Goal: Task Accomplishment & Management: Manage account settings

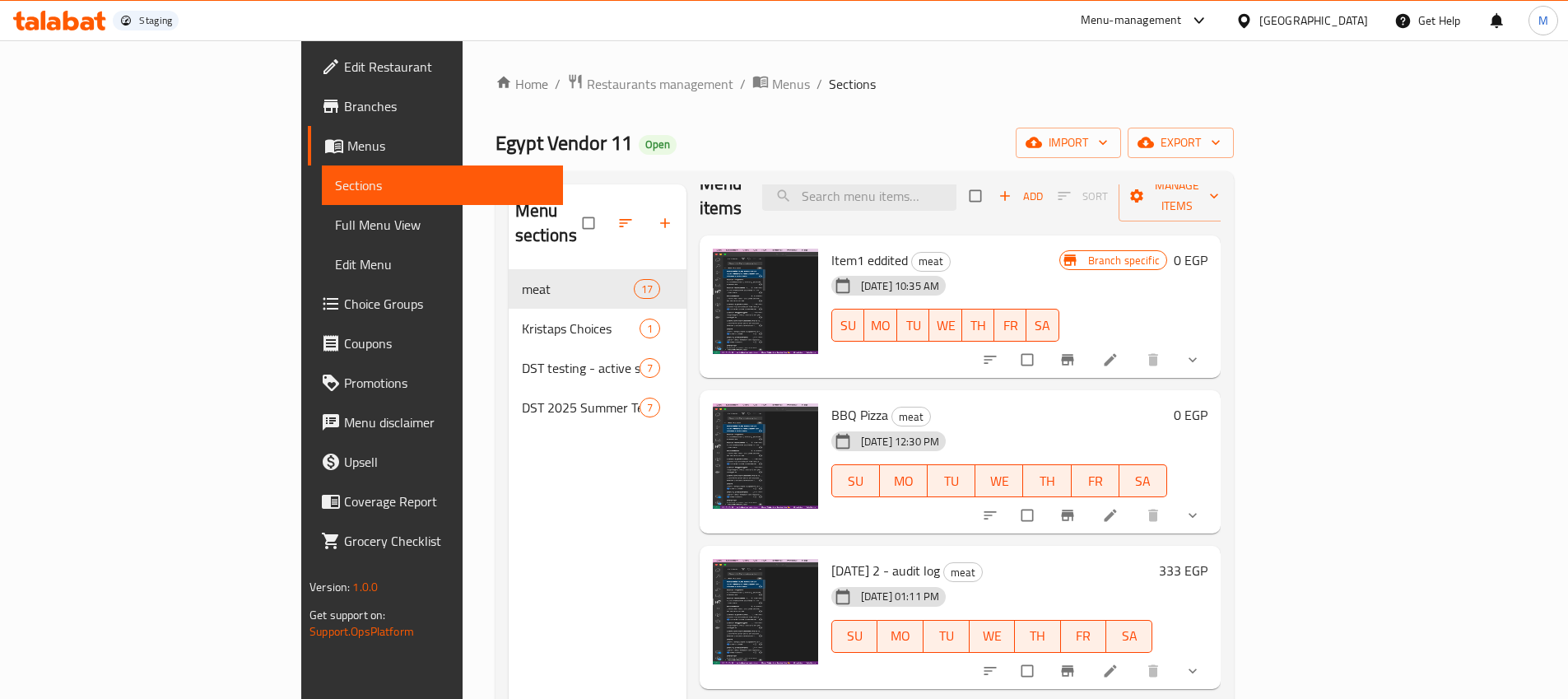
scroll to position [28, 0]
click at [720, 263] on span "upload picture" at bounding box center [736, 271] width 33 height 16
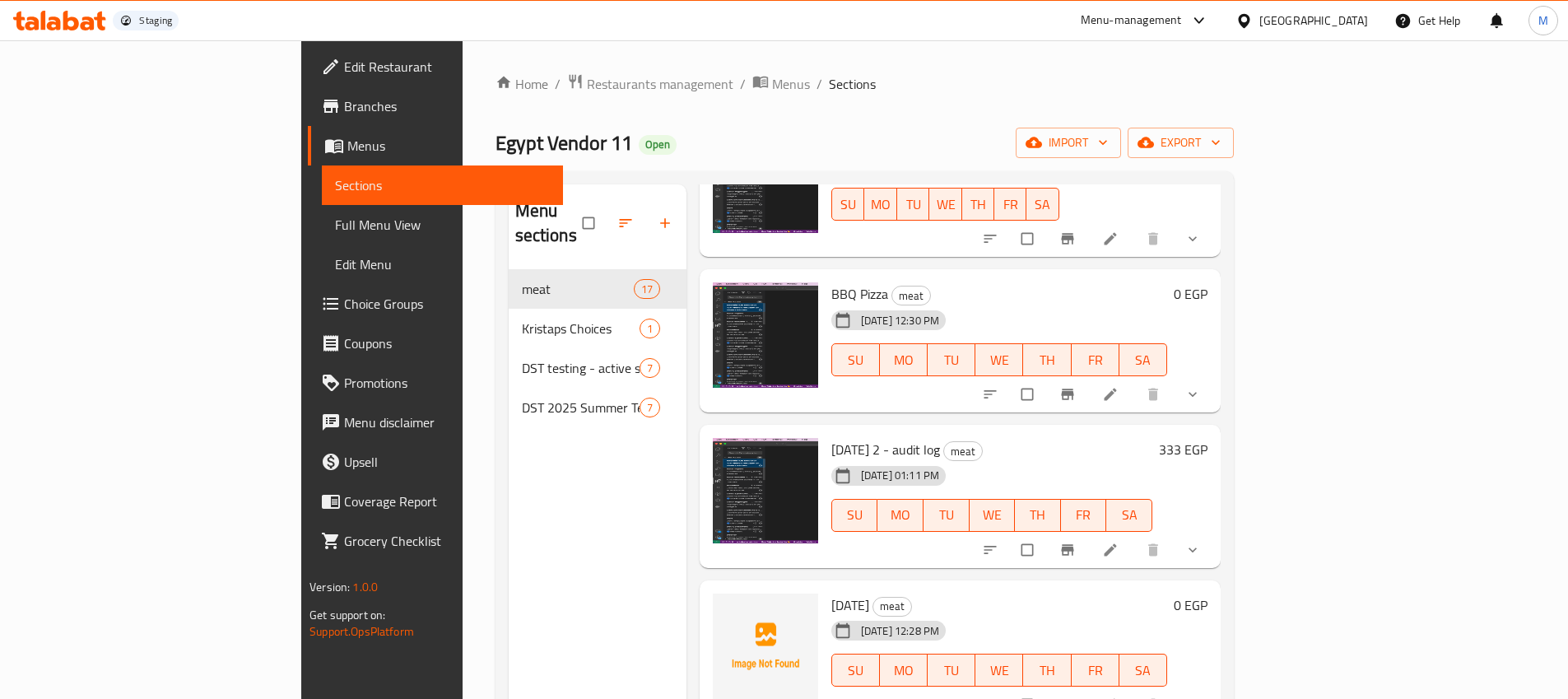
scroll to position [166, 0]
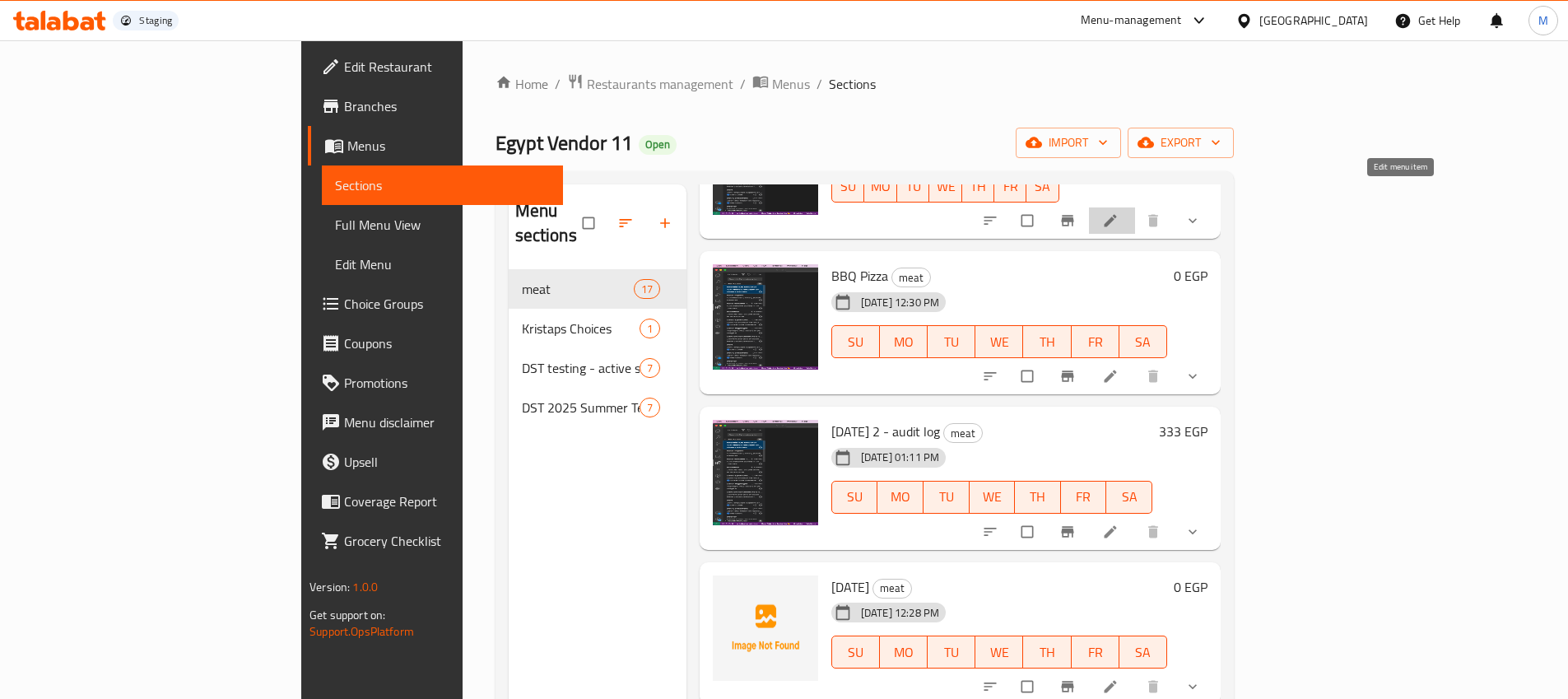
click at [1118, 212] on icon at bounding box center [1110, 220] width 16 height 16
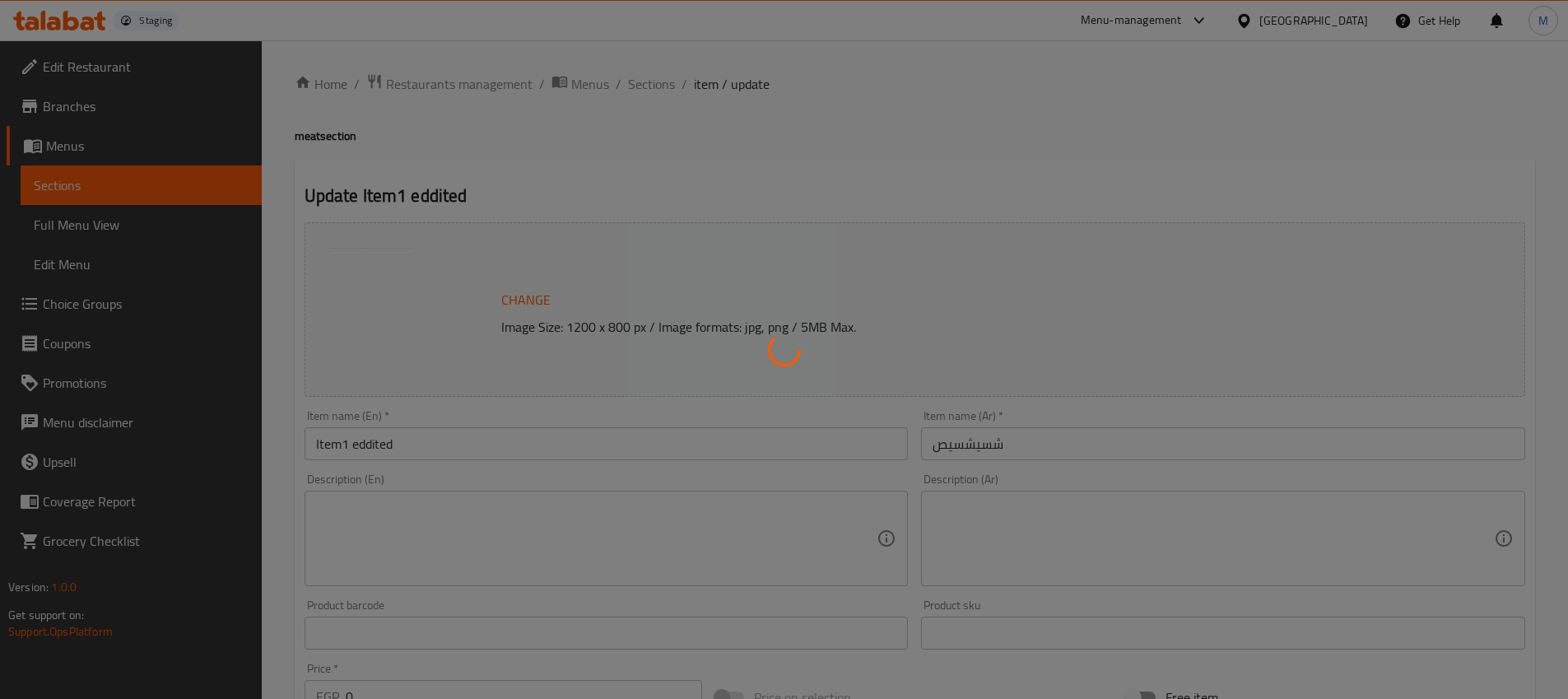
type input "مقبلات"
type input "0"
type input "14"
type input "ar"
type input "0"
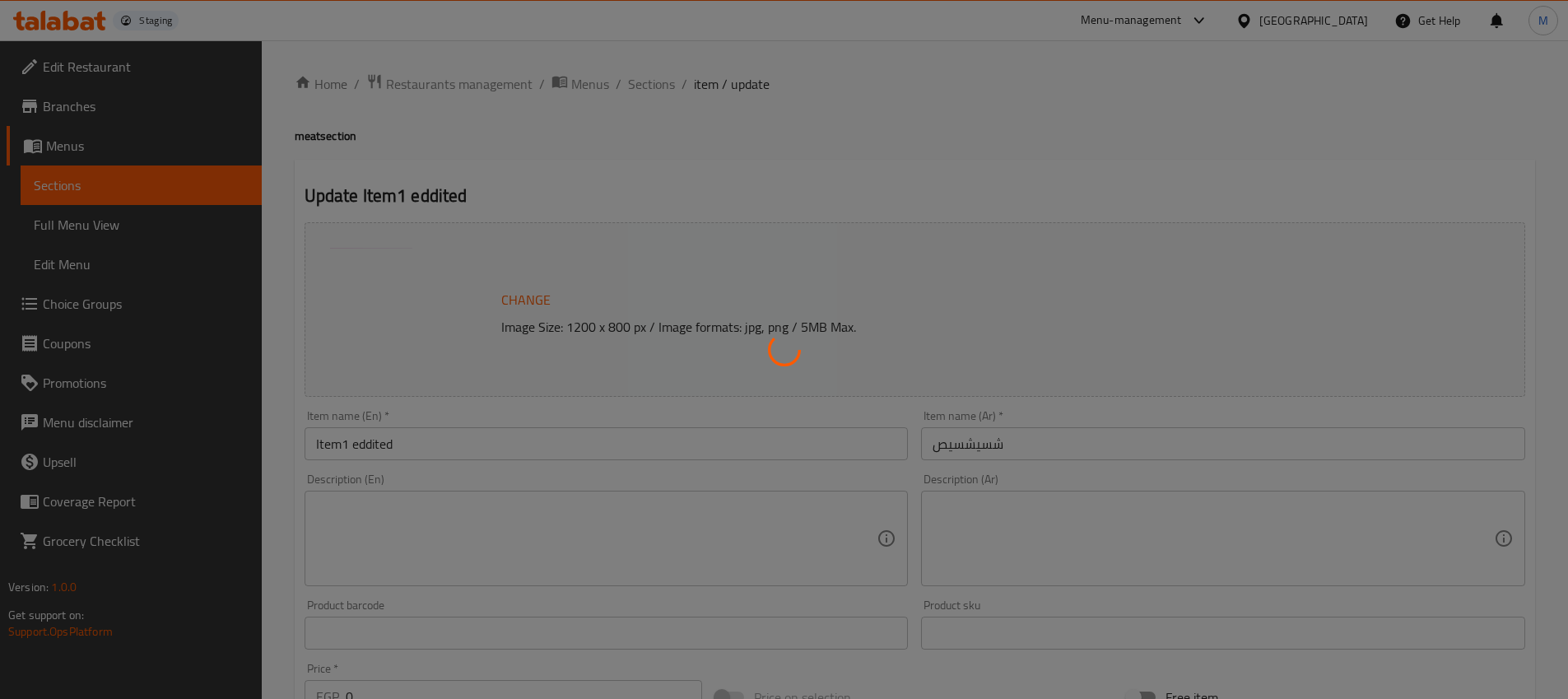
type input "0"
type input "Ar name"
type input "2"
type input "3"
type input "Sauce"
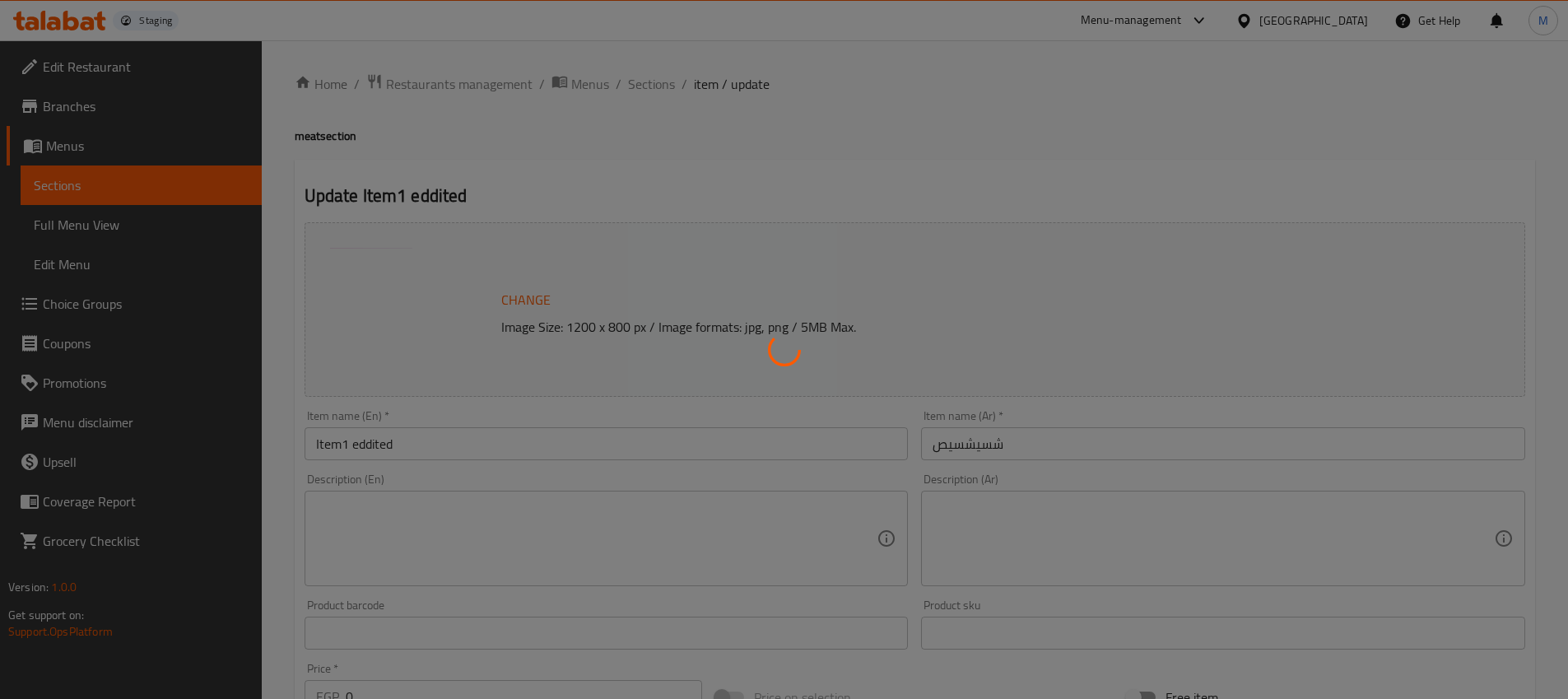
type input "0"
type input "Kristaps Choices AR"
type input "2"
type input "3"
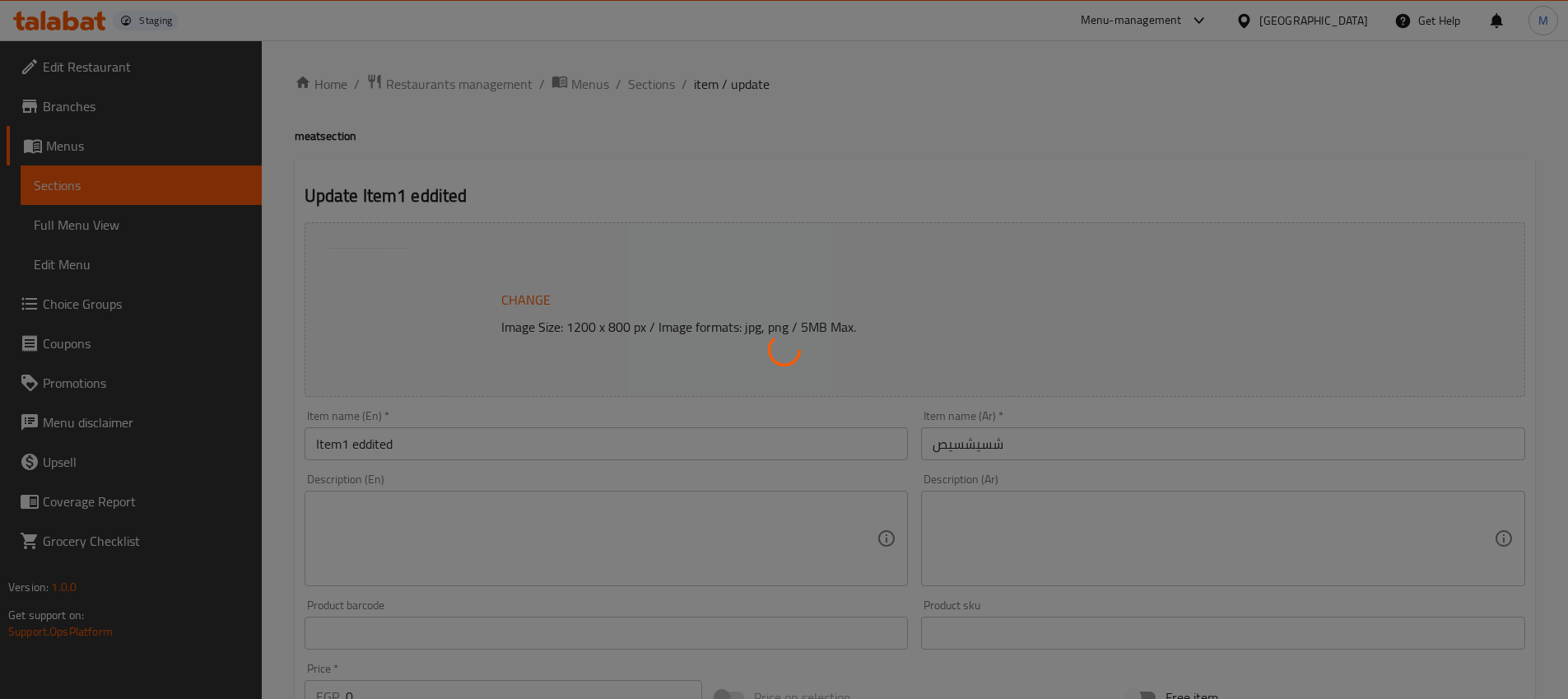
type input "ar"
type input "0"
type input "Drinks(Arabic)"
type input "1"
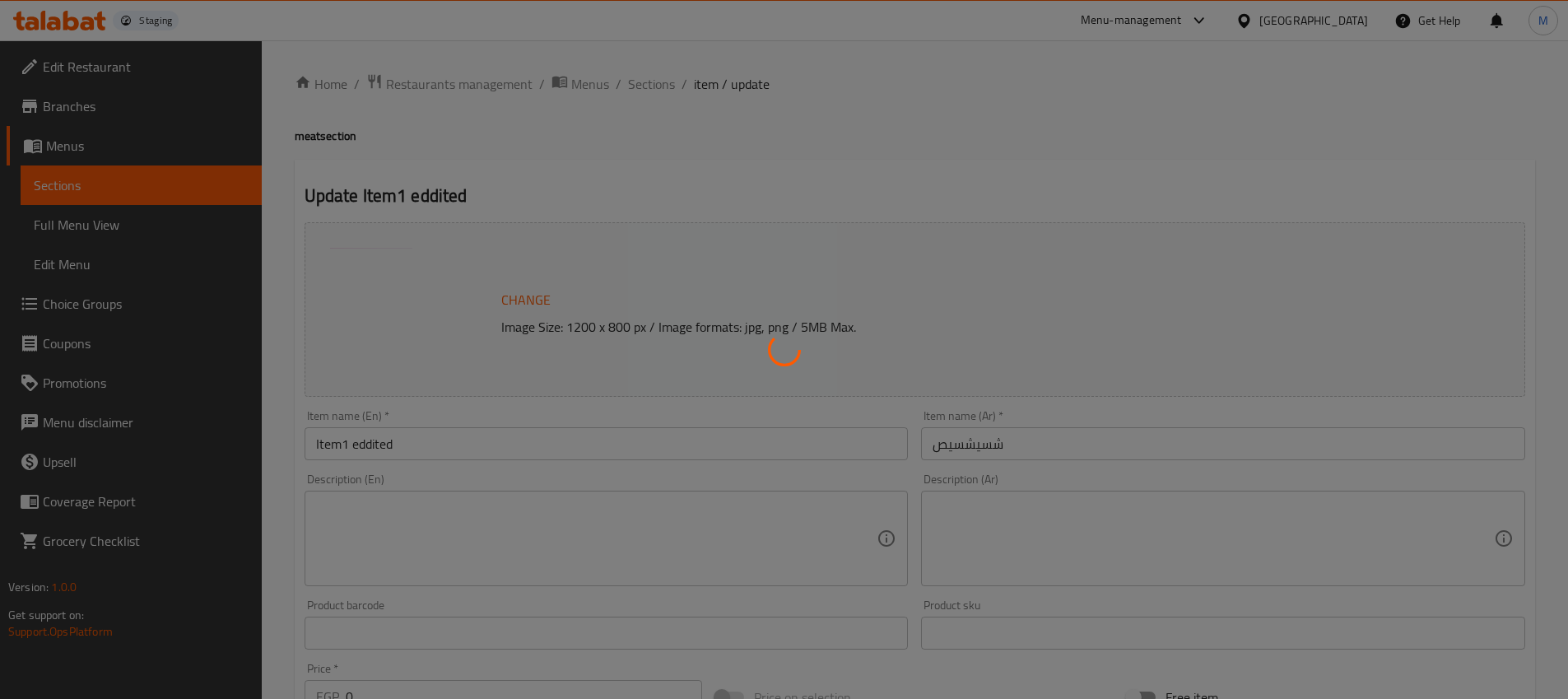
type input "1"
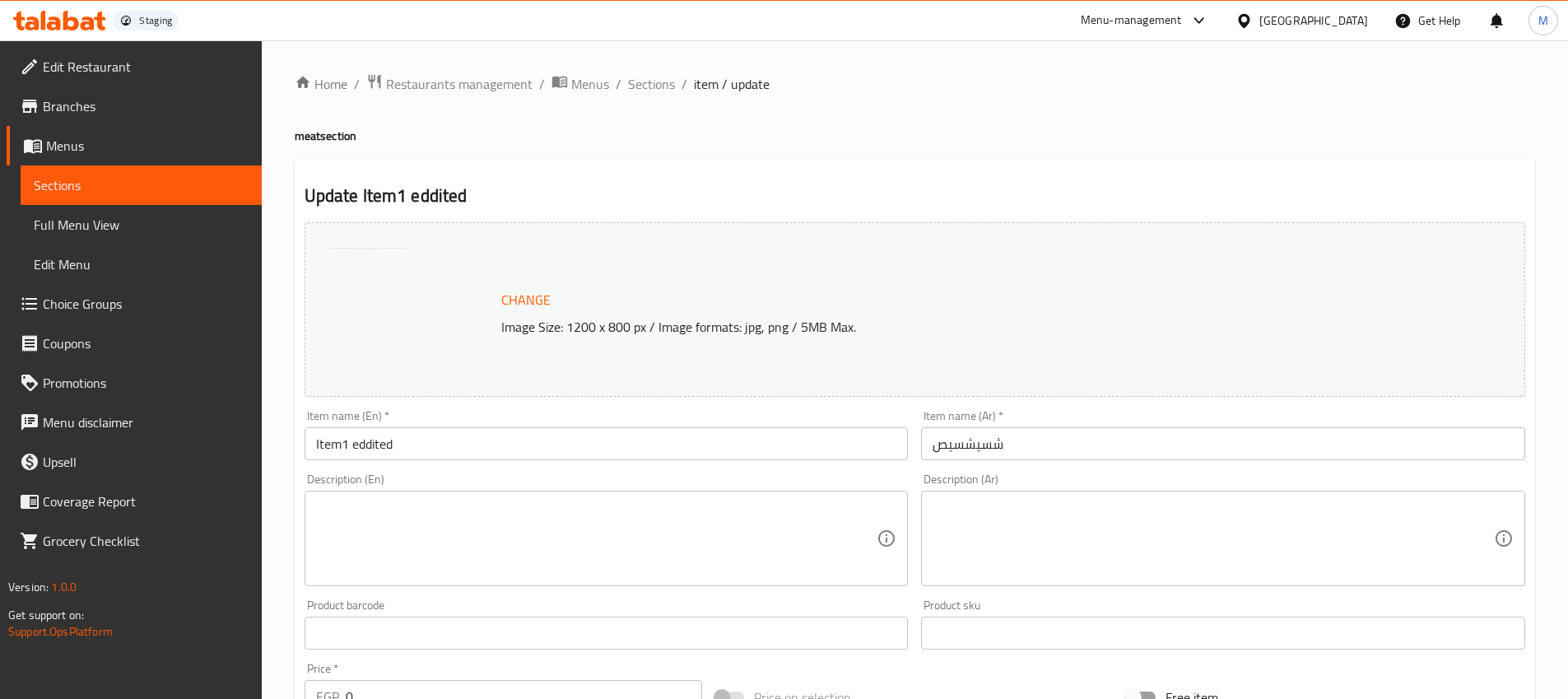
drag, startPoint x: 372, startPoint y: 263, endPoint x: 395, endPoint y: 295, distance: 39.4
click at [395, 295] on div "Change Image Size: 1200 x 800 px / Image formats: jpg, png / 5MB Max." at bounding box center [915, 310] width 1221 height 175
click at [347, 194] on h2 "Update Item1 eddited" at bounding box center [915, 196] width 1221 height 25
drag, startPoint x: 369, startPoint y: 193, endPoint x: 473, endPoint y: 312, distance: 158.0
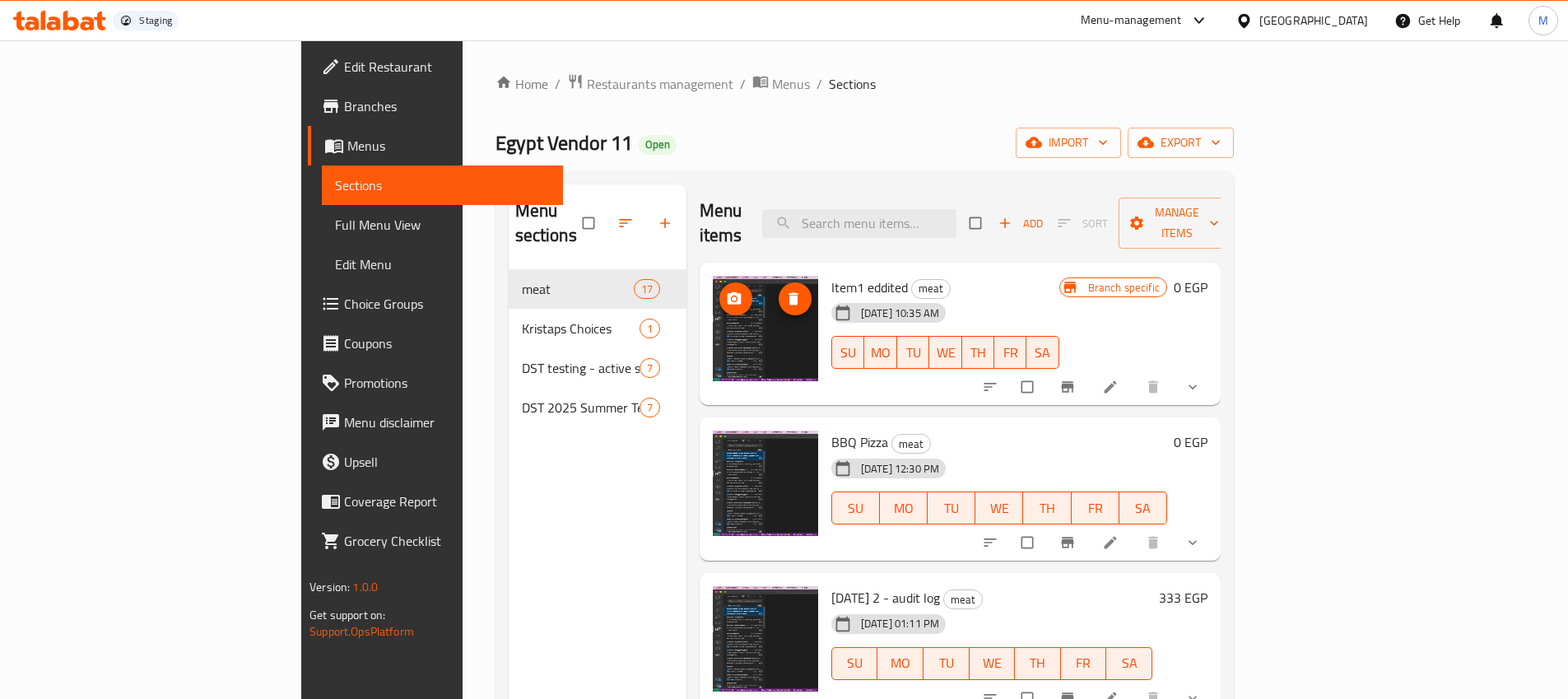
click at [713, 324] on img at bounding box center [765, 328] width 106 height 106
